Goal: Information Seeking & Learning: Learn about a topic

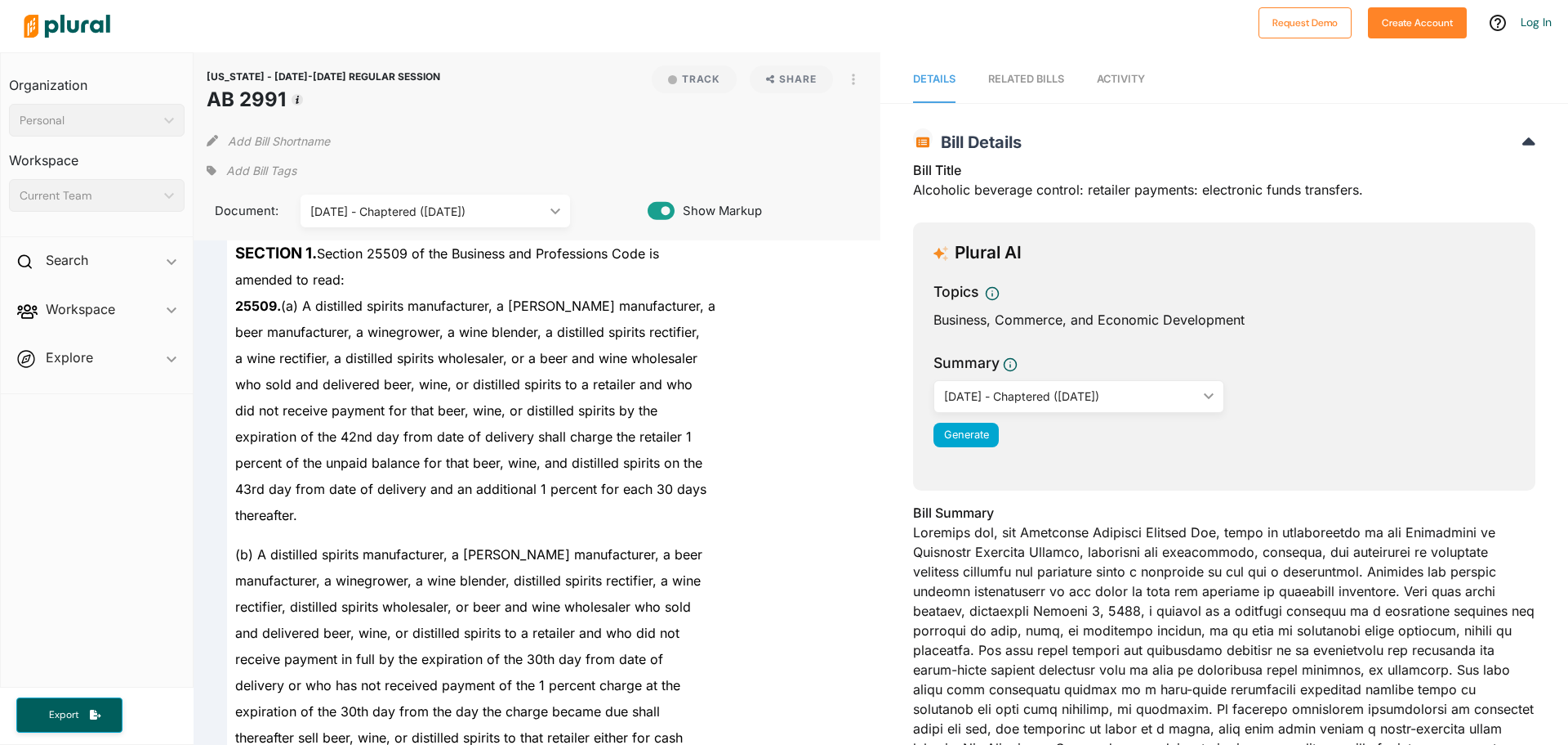
click at [1110, 81] on span "Activity" at bounding box center [1121, 78] width 48 height 12
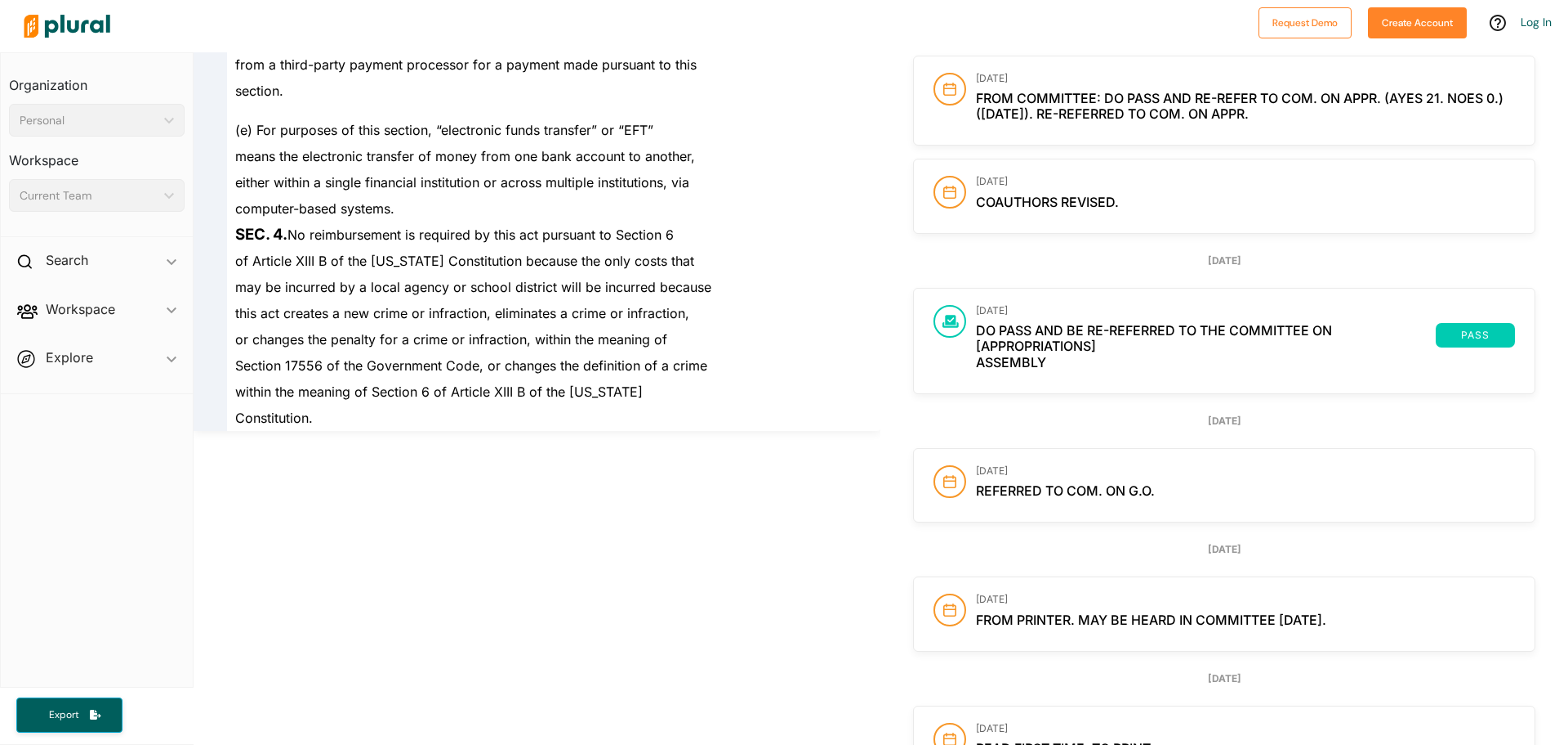
scroll to position [4304, 0]
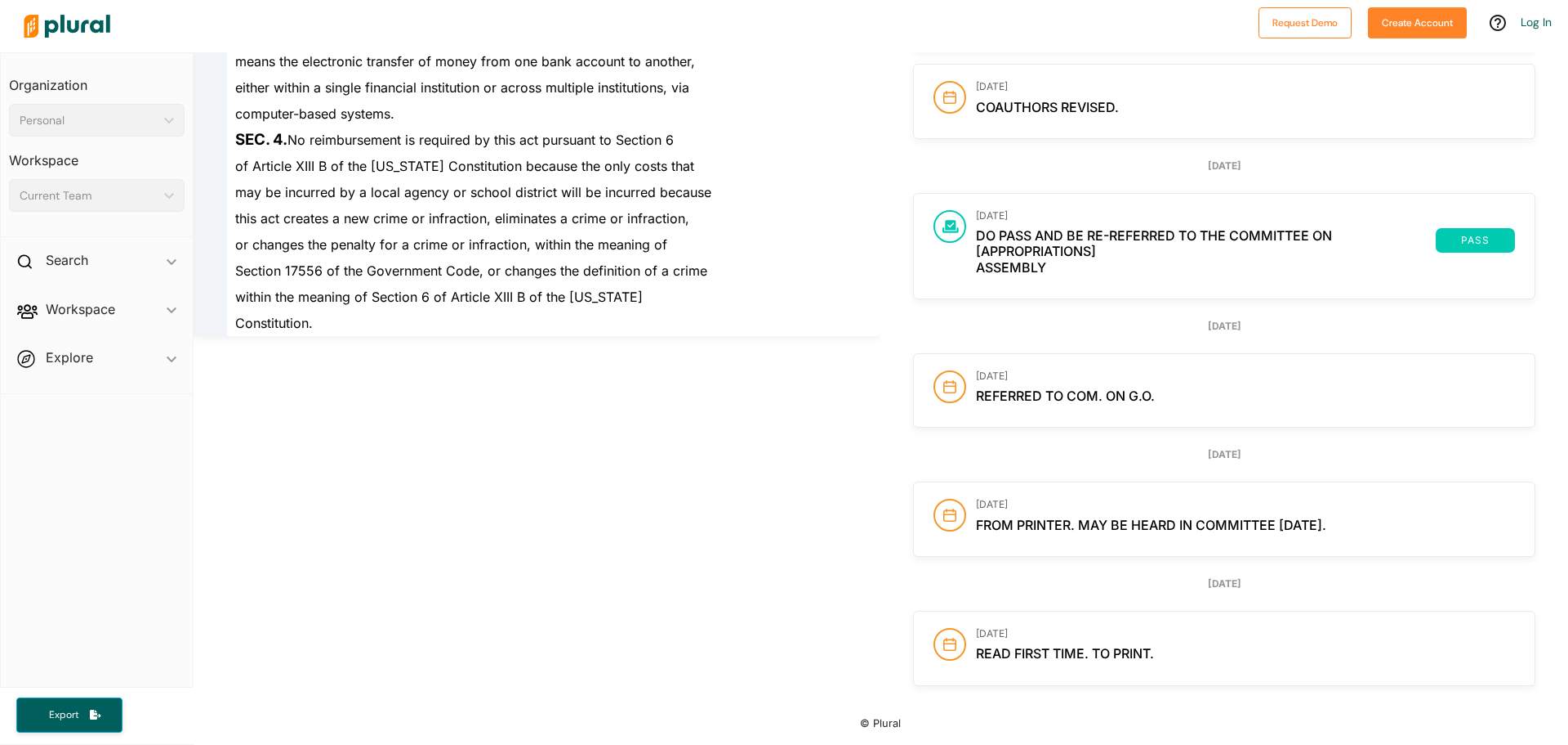
click at [1043, 647] on span "Read first time. To print." at bounding box center [1064, 653] width 178 height 16
click at [952, 640] on circle at bounding box center [949, 643] width 31 height 31
click at [976, 396] on span "Referred to Com. on G.O." at bounding box center [1065, 395] width 179 height 16
click at [990, 245] on span "Do pass and be re-referred to the Committee on [Appropriations]" at bounding box center [1205, 243] width 460 height 31
click at [1000, 207] on div "[DATE] Do pass and be re-referred to the Committee on [Appropriations] pass Ass…" at bounding box center [1224, 246] width 620 height 104
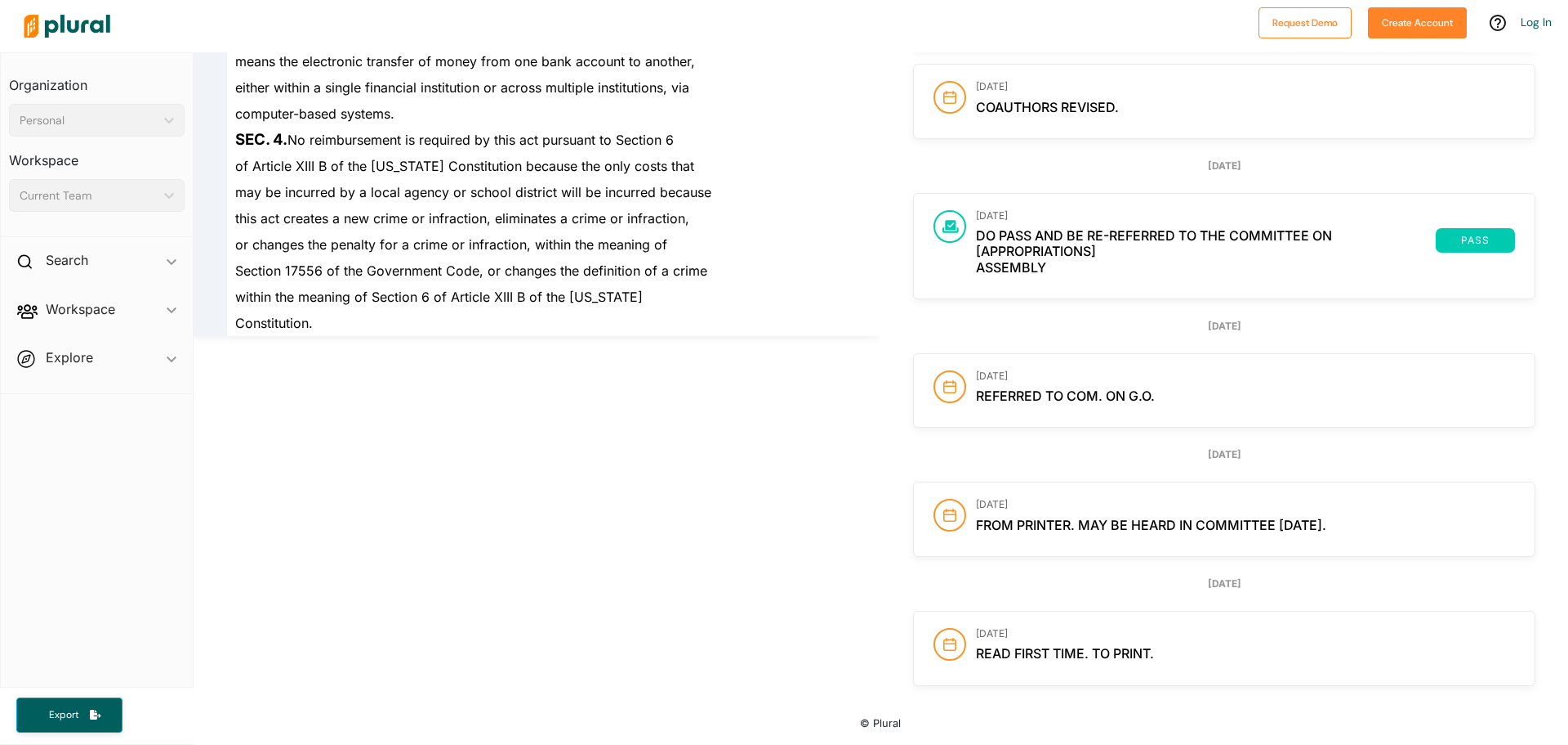
click at [1038, 107] on span "Coauthors revised." at bounding box center [1047, 106] width 143 height 16
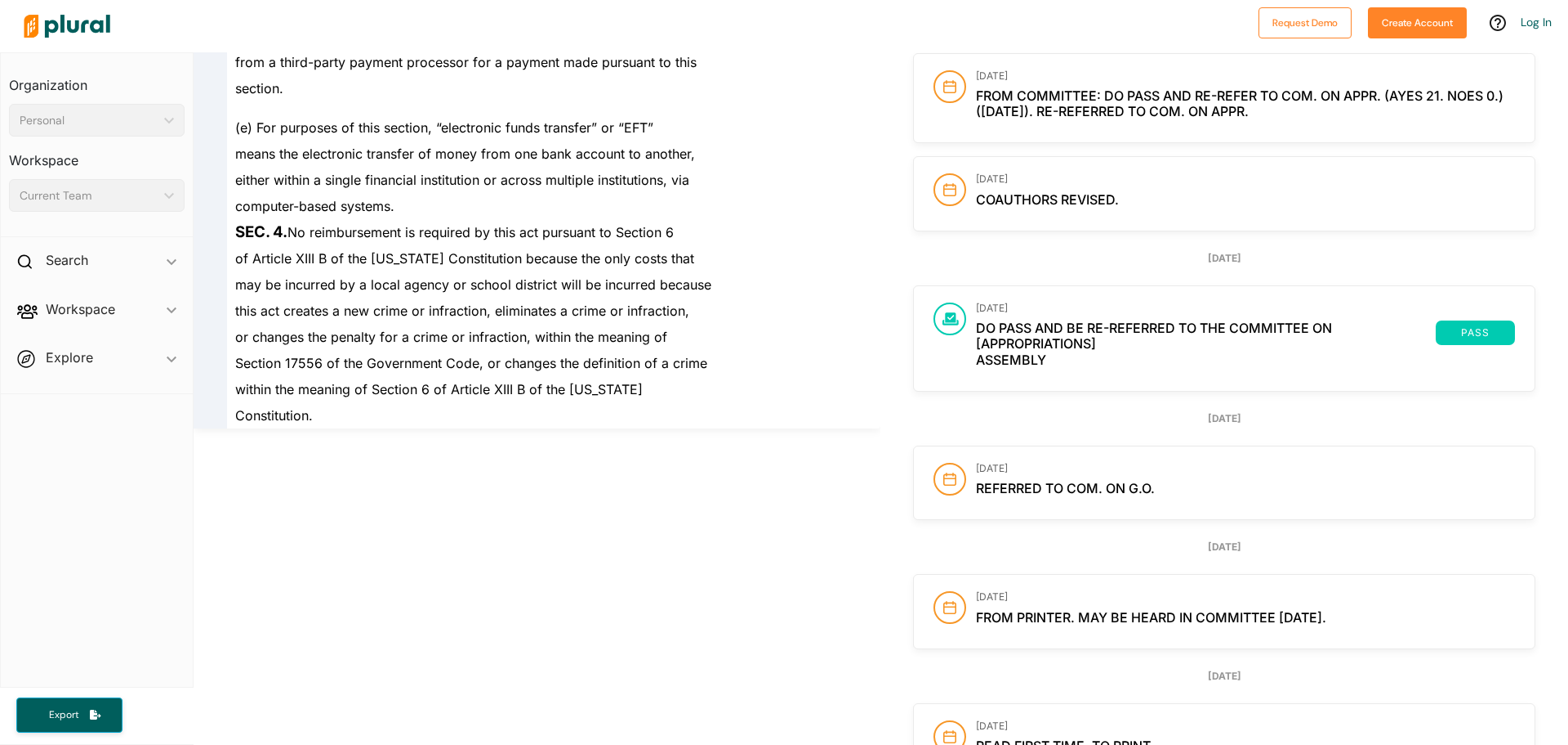
scroll to position [4140, 0]
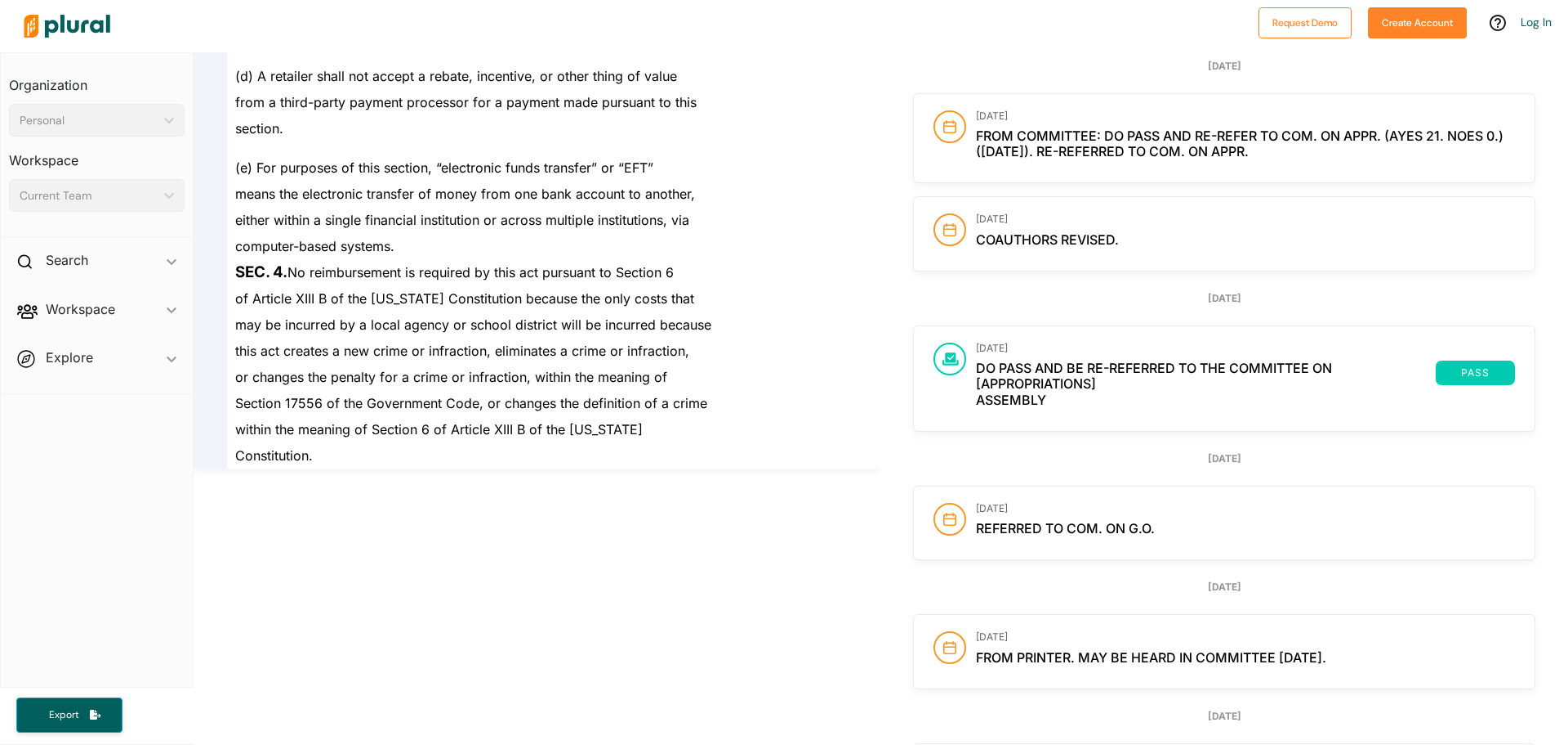
click at [934, 246] on circle at bounding box center [949, 230] width 31 height 31
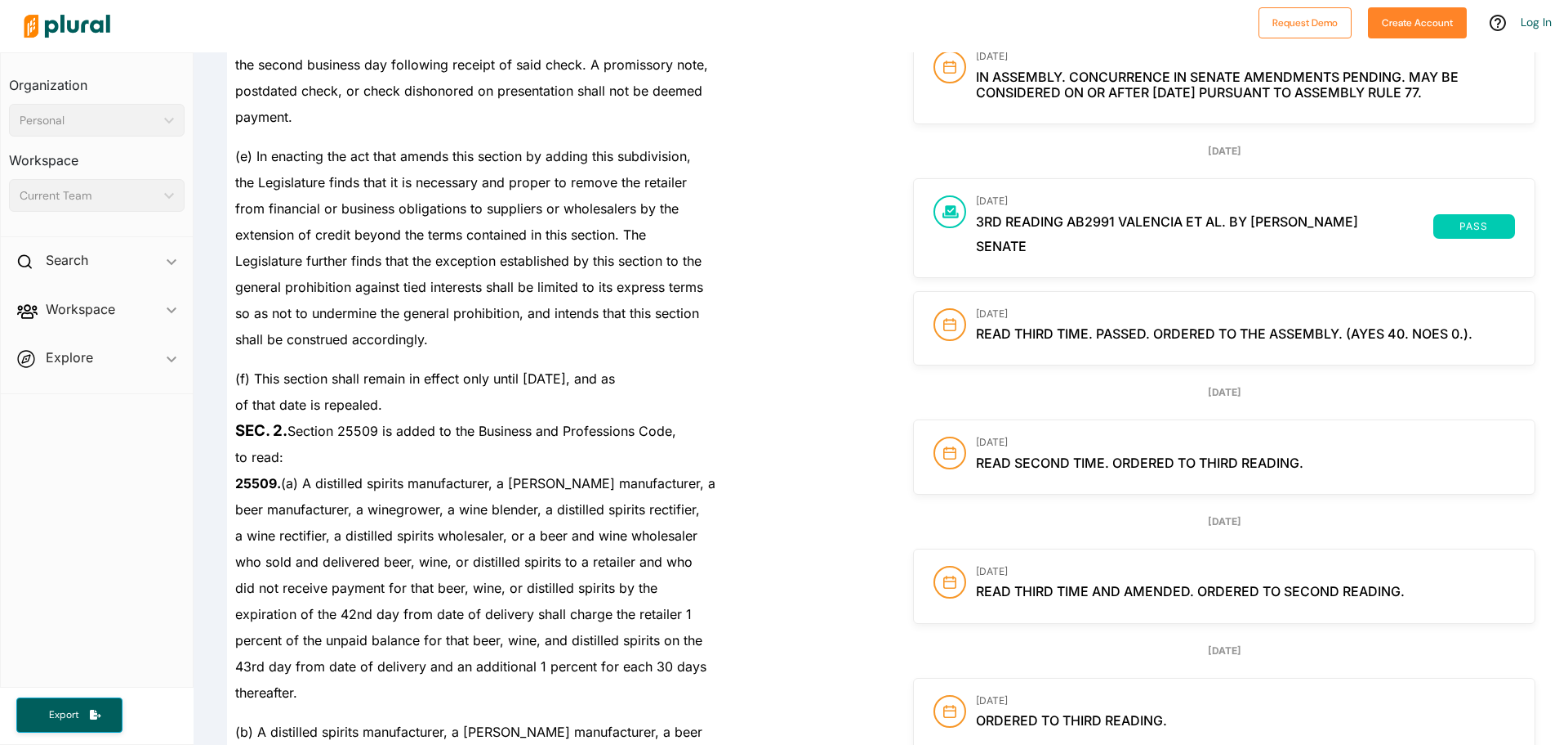
scroll to position [0, 0]
